Goal: Navigation & Orientation: Find specific page/section

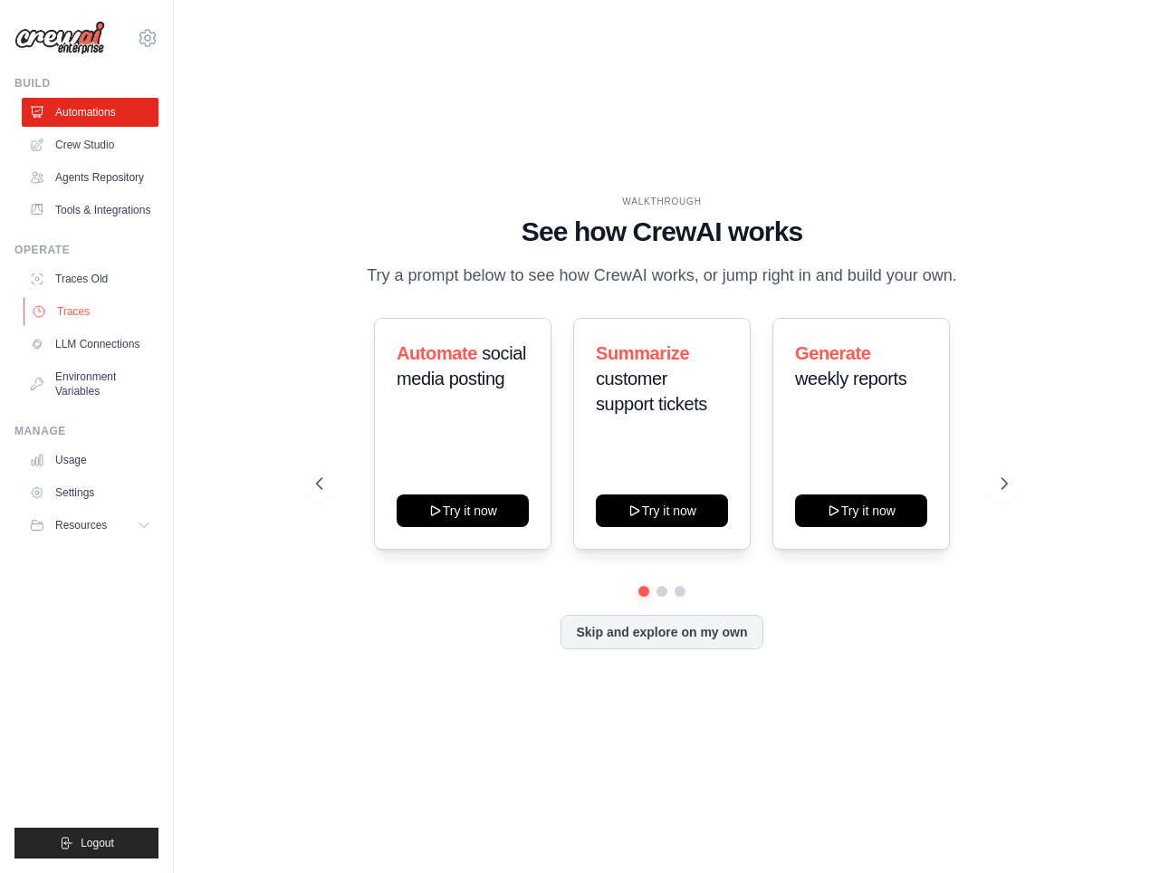
click at [65, 310] on link "Traces" at bounding box center [92, 311] width 137 height 29
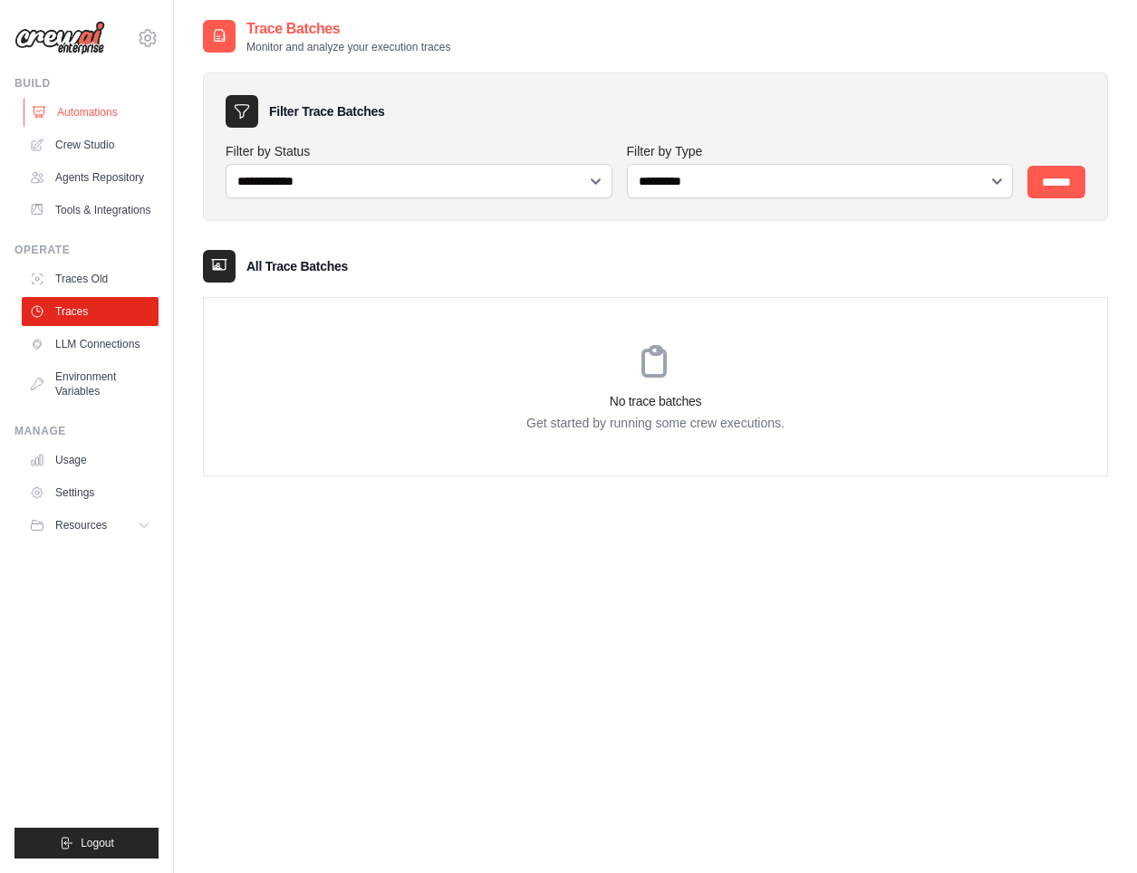
click at [73, 113] on link "Automations" at bounding box center [92, 112] width 137 height 29
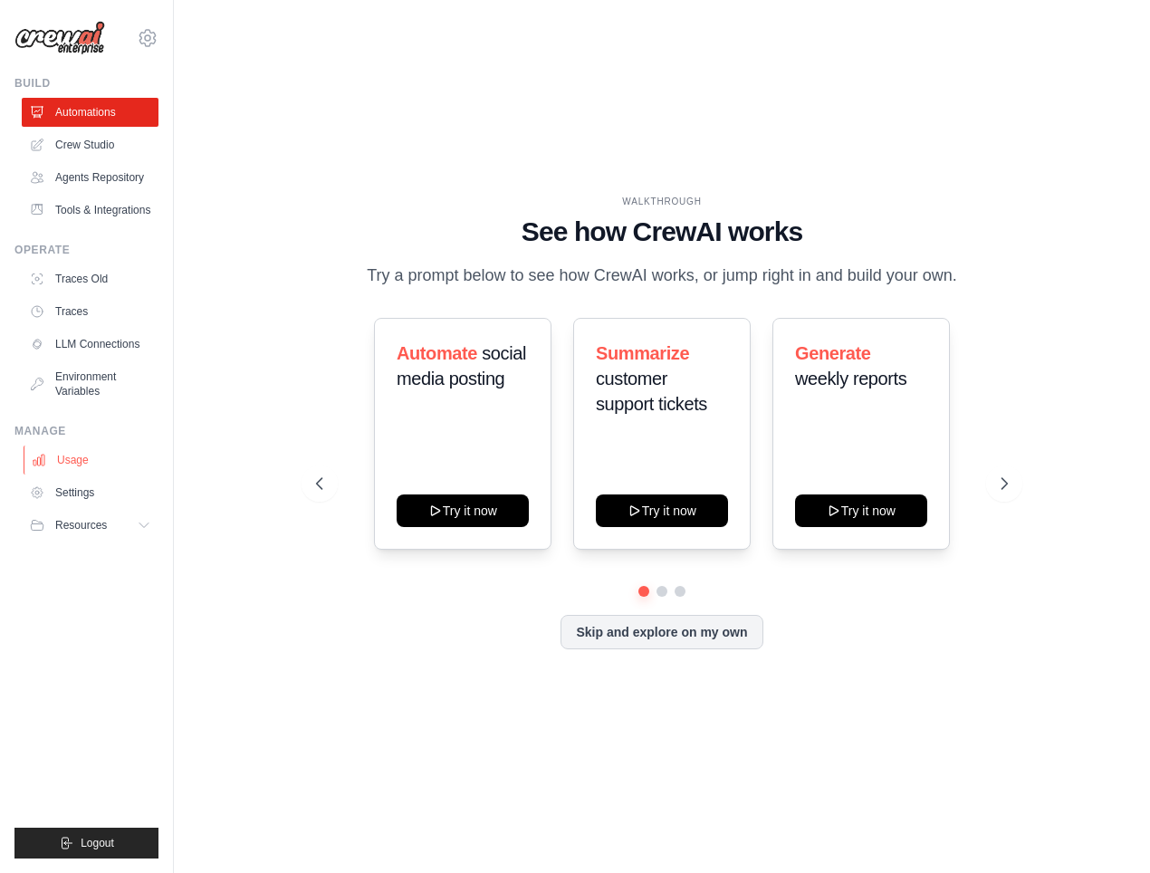
click at [86, 457] on link "Usage" at bounding box center [92, 460] width 137 height 29
